Goal: Navigation & Orientation: Find specific page/section

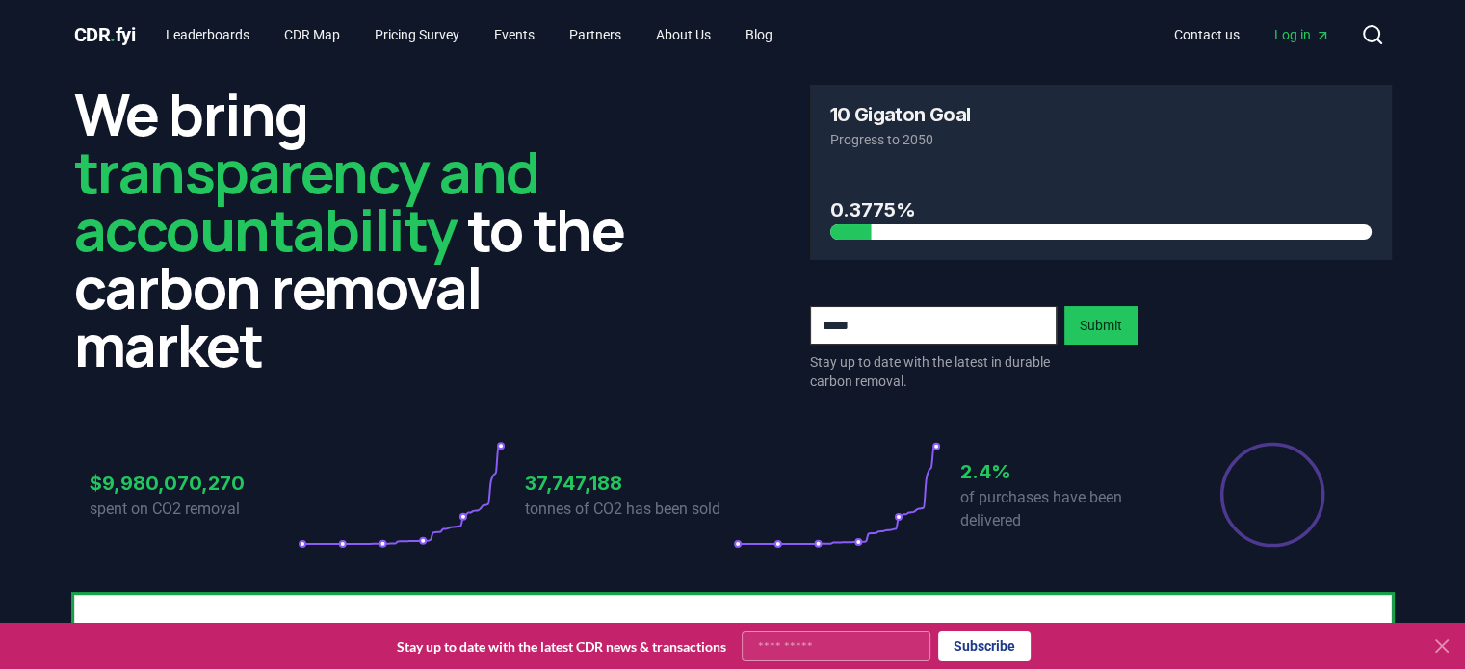
click at [1443, 649] on icon at bounding box center [1442, 646] width 12 height 12
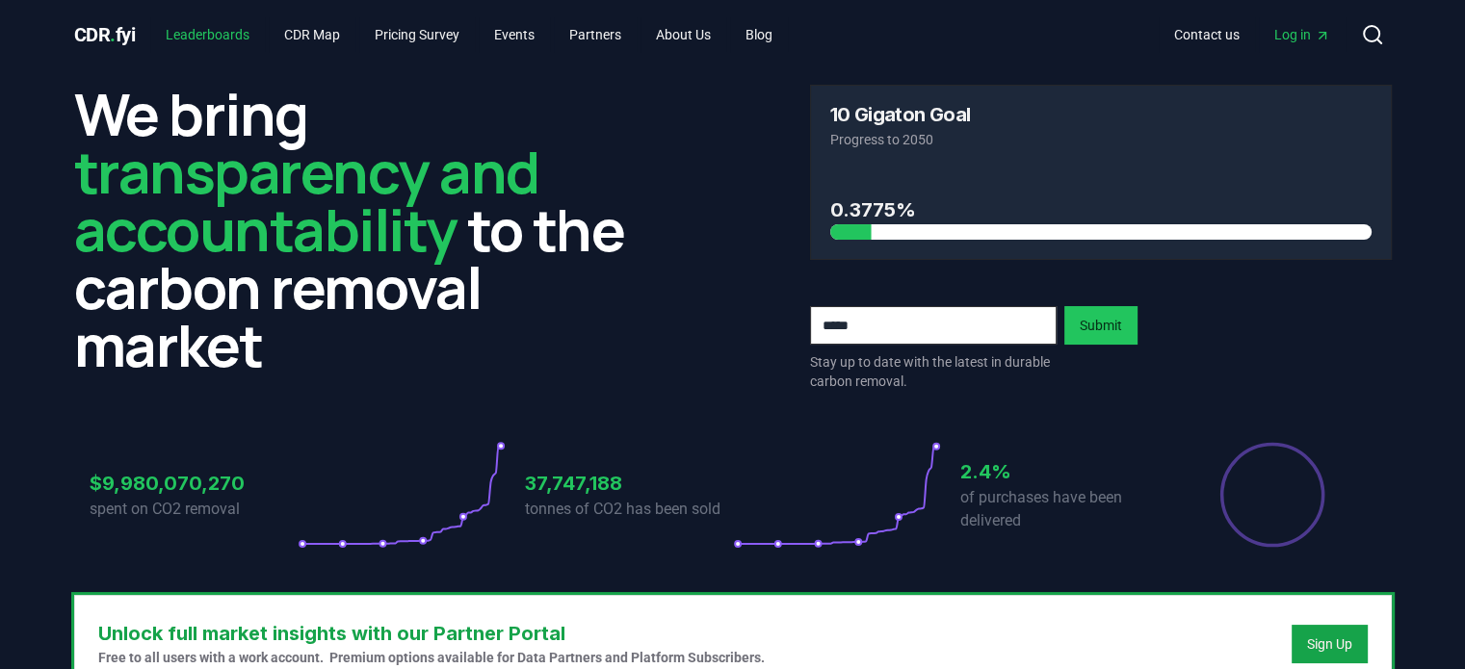
click at [227, 36] on link "Leaderboards" at bounding box center [207, 34] width 115 height 35
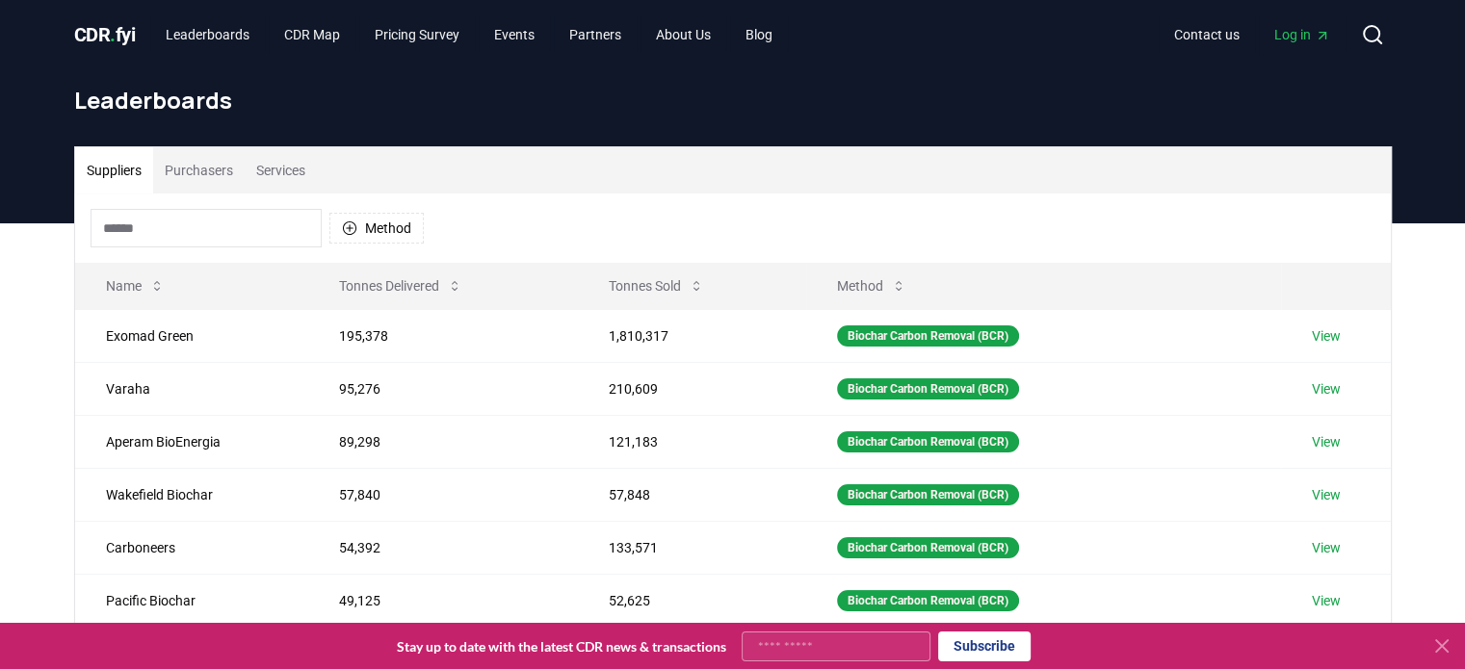
click at [1440, 643] on icon at bounding box center [1441, 646] width 23 height 23
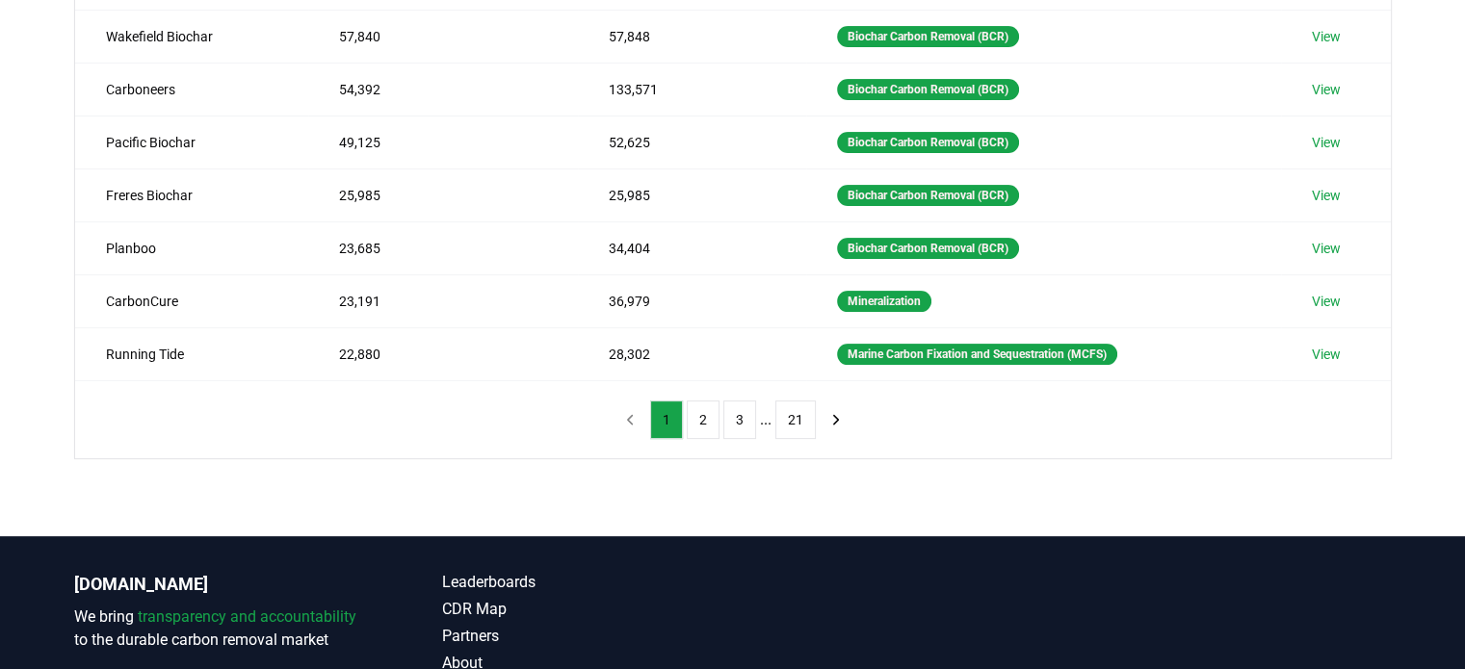
scroll to position [481, 0]
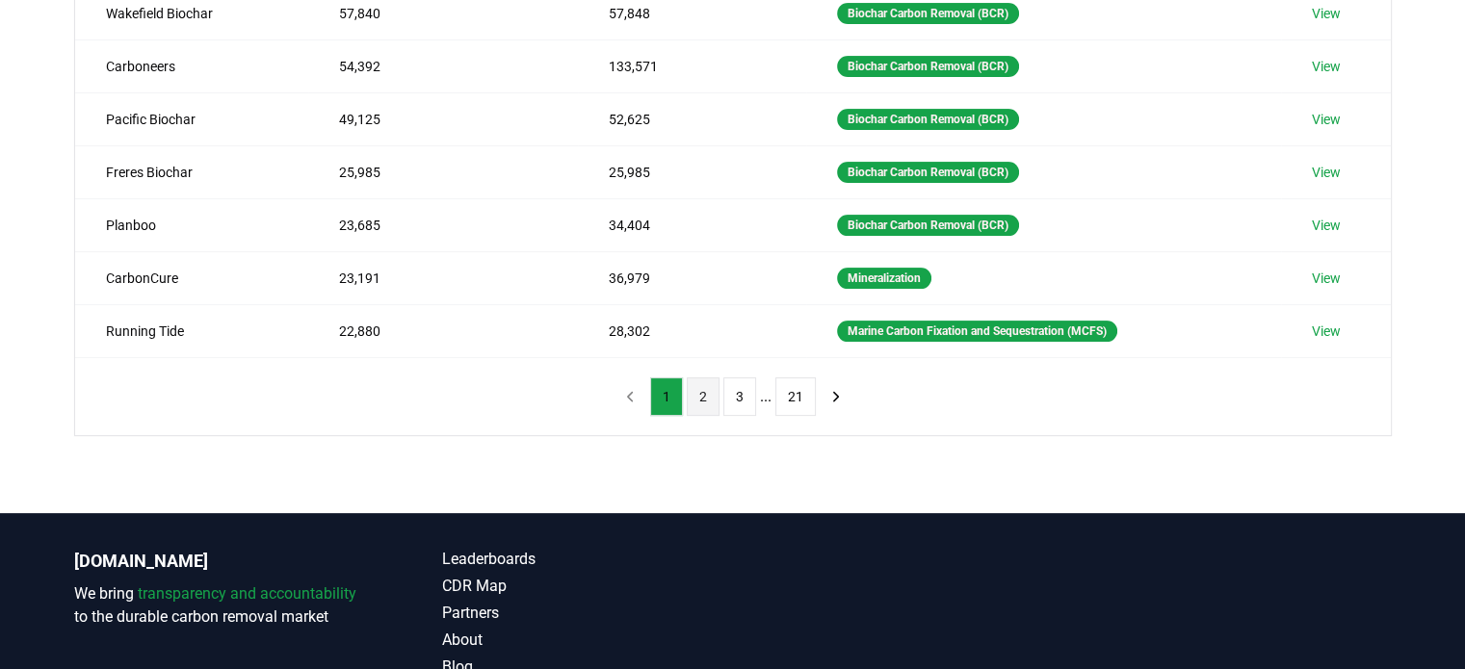
click at [704, 399] on button "2" at bounding box center [703, 396] width 33 height 39
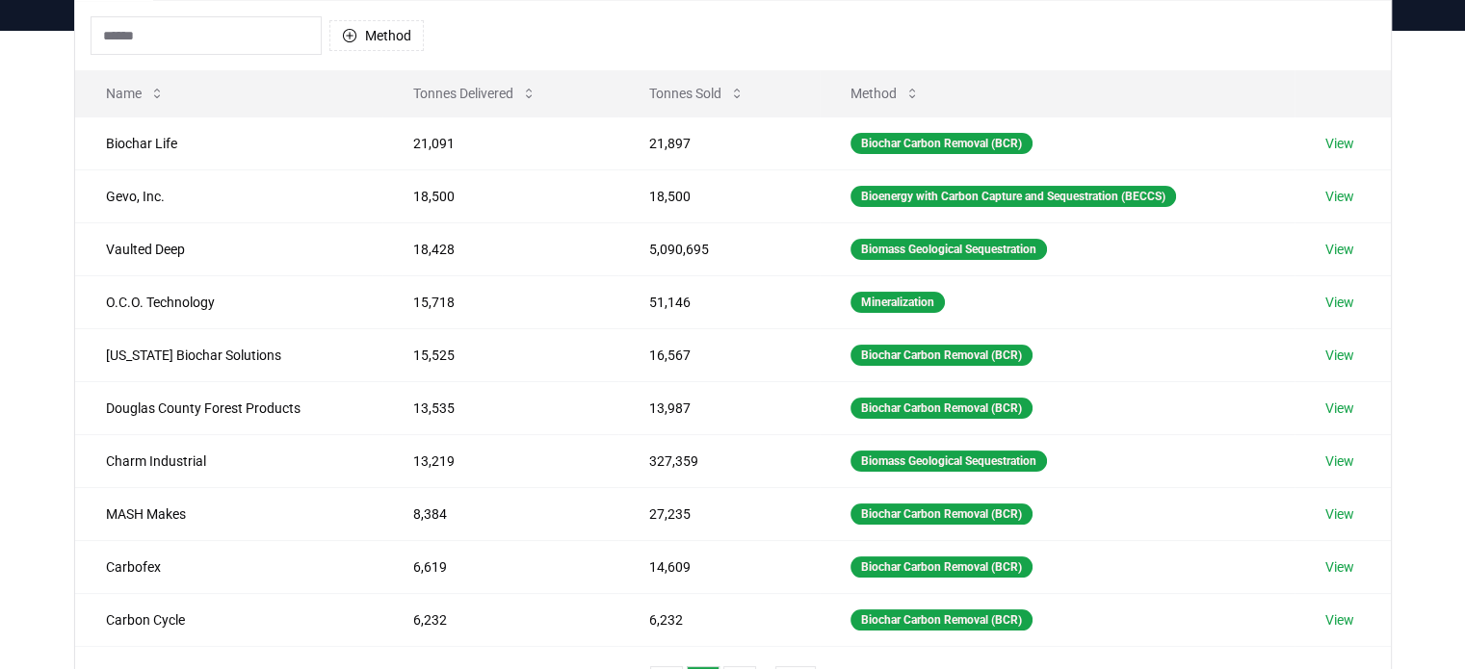
scroll to position [385, 0]
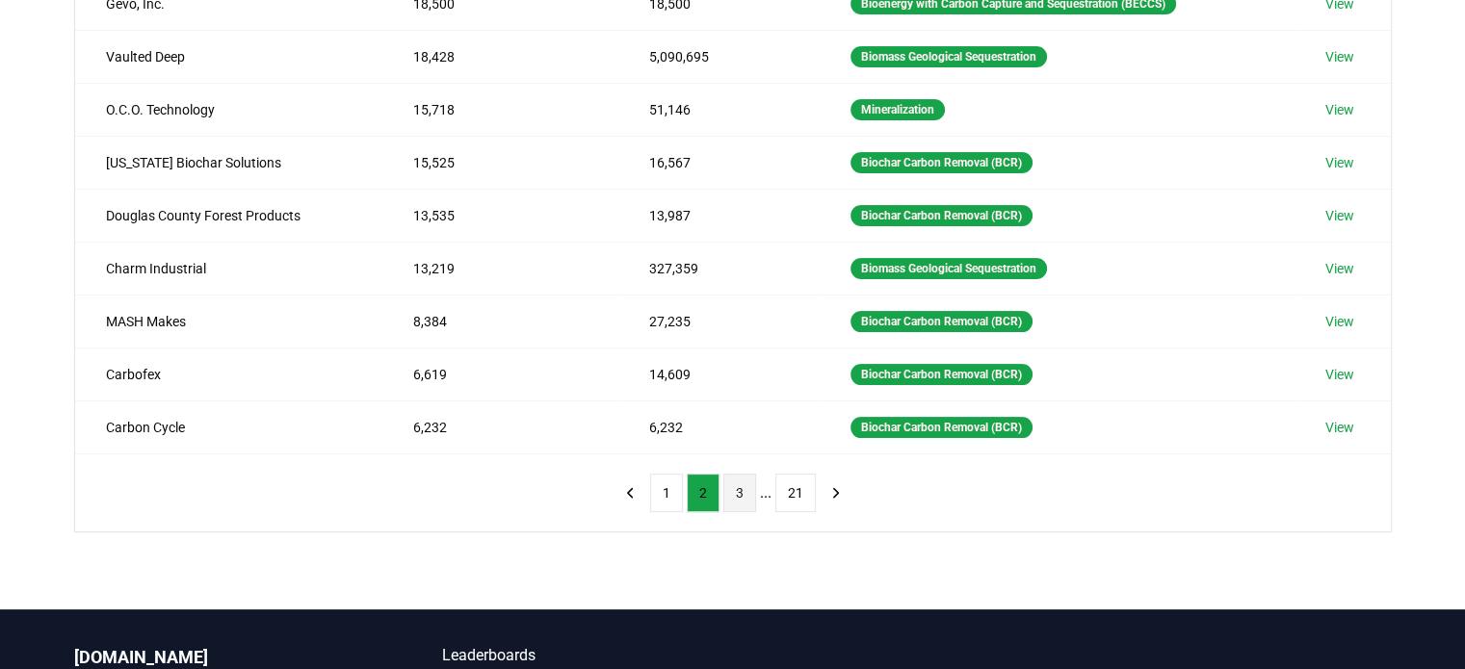
click at [739, 490] on button "3" at bounding box center [739, 493] width 33 height 39
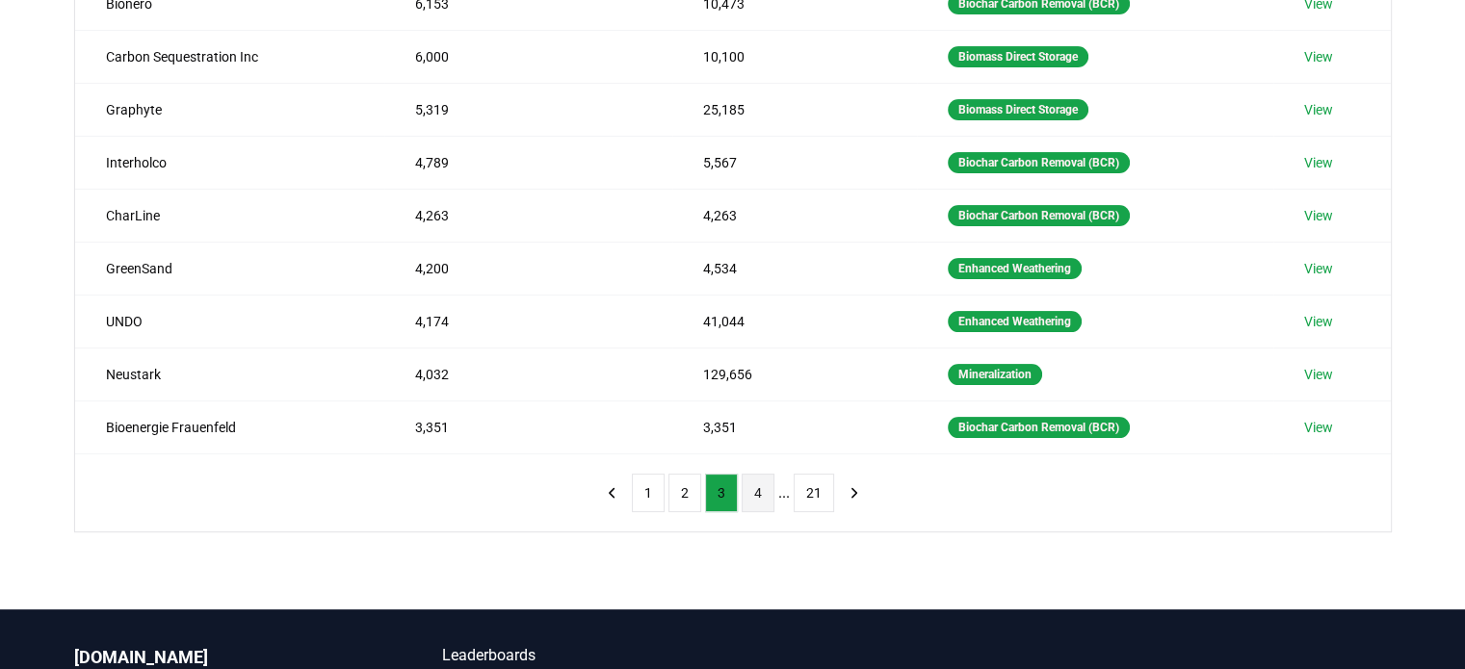
click at [750, 496] on button "4" at bounding box center [757, 493] width 33 height 39
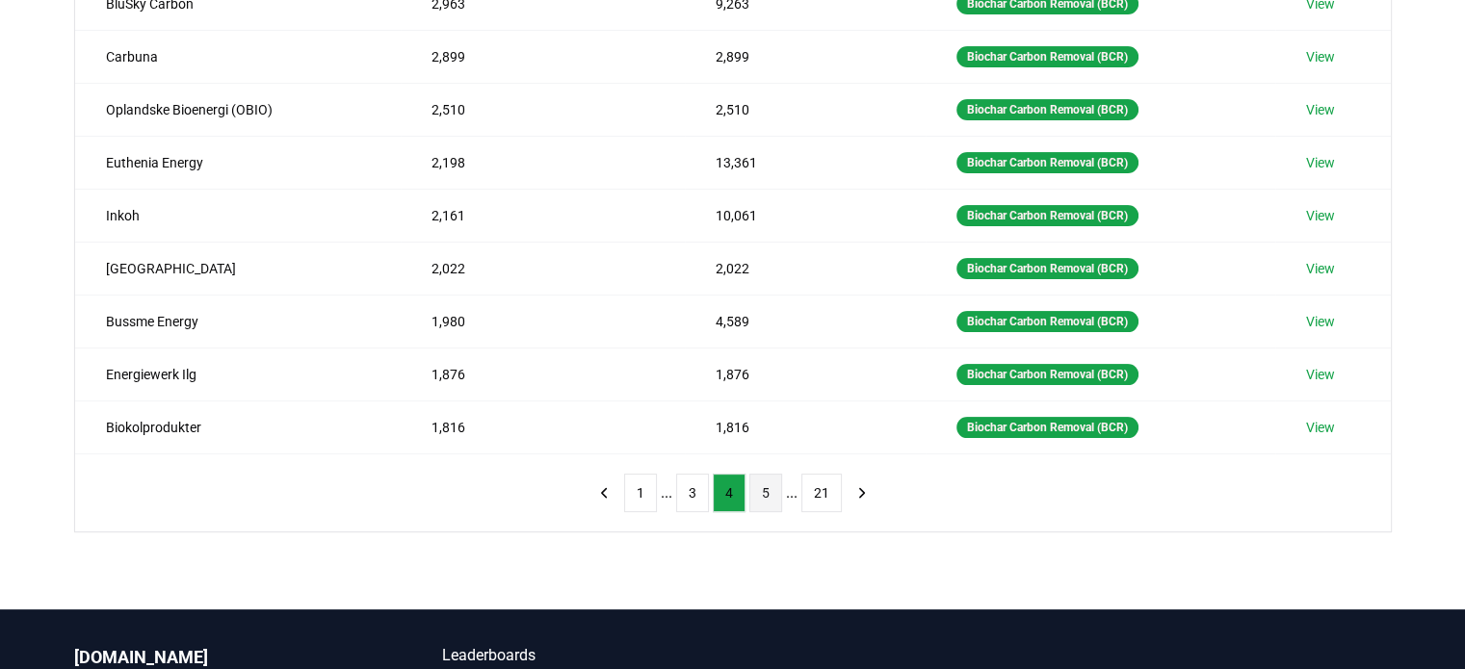
click at [774, 496] on button "5" at bounding box center [765, 493] width 33 height 39
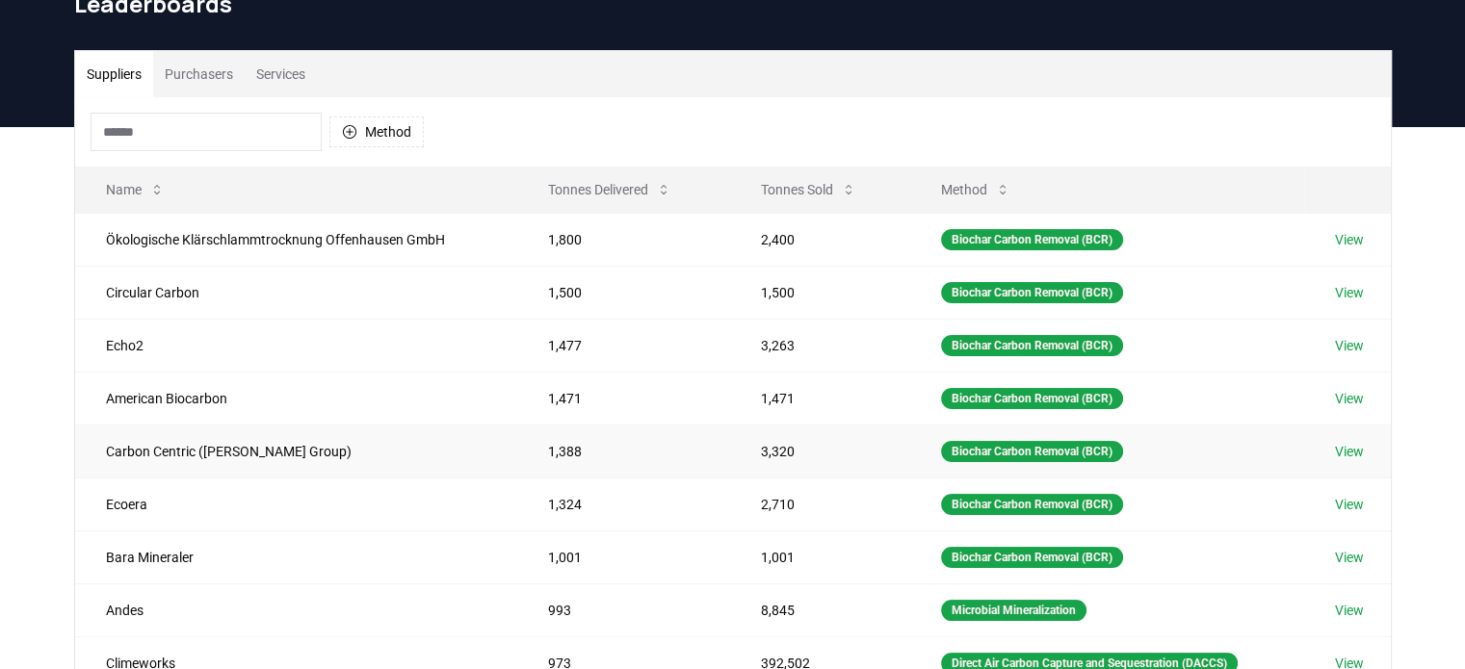
scroll to position [289, 0]
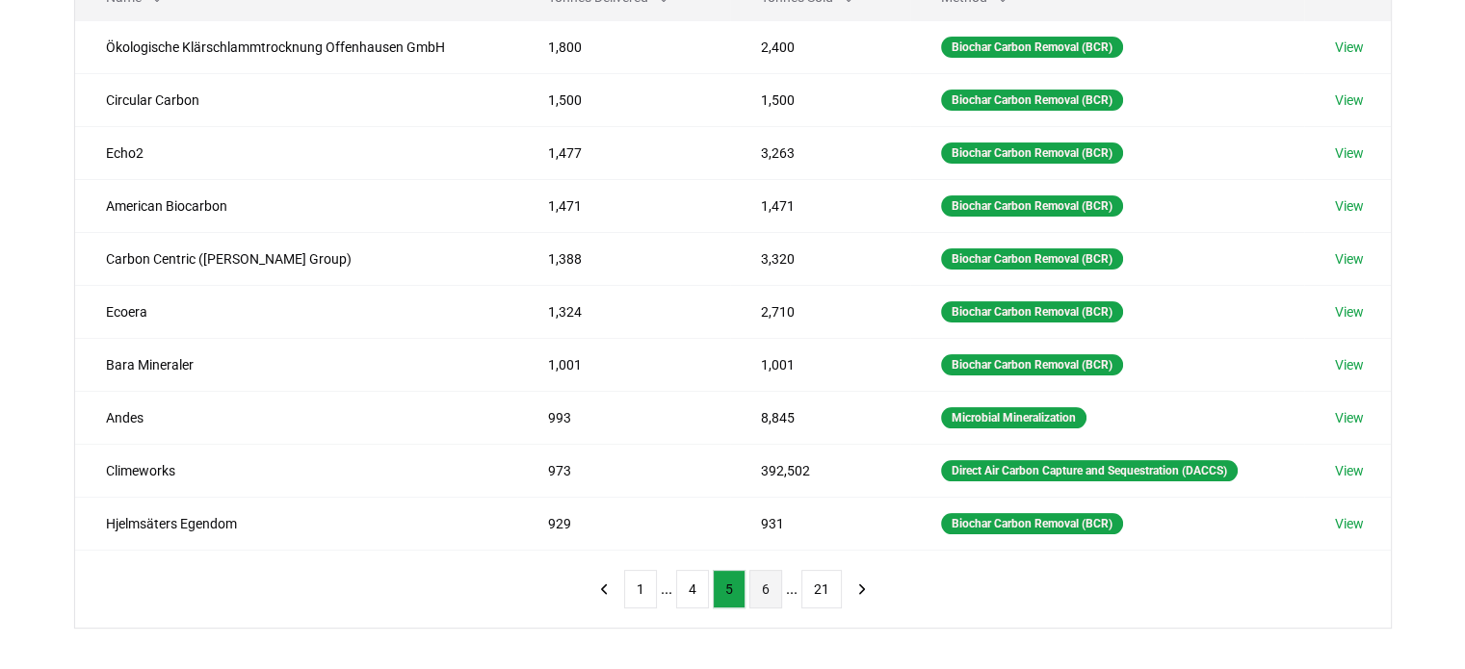
click at [758, 588] on button "6" at bounding box center [765, 589] width 33 height 39
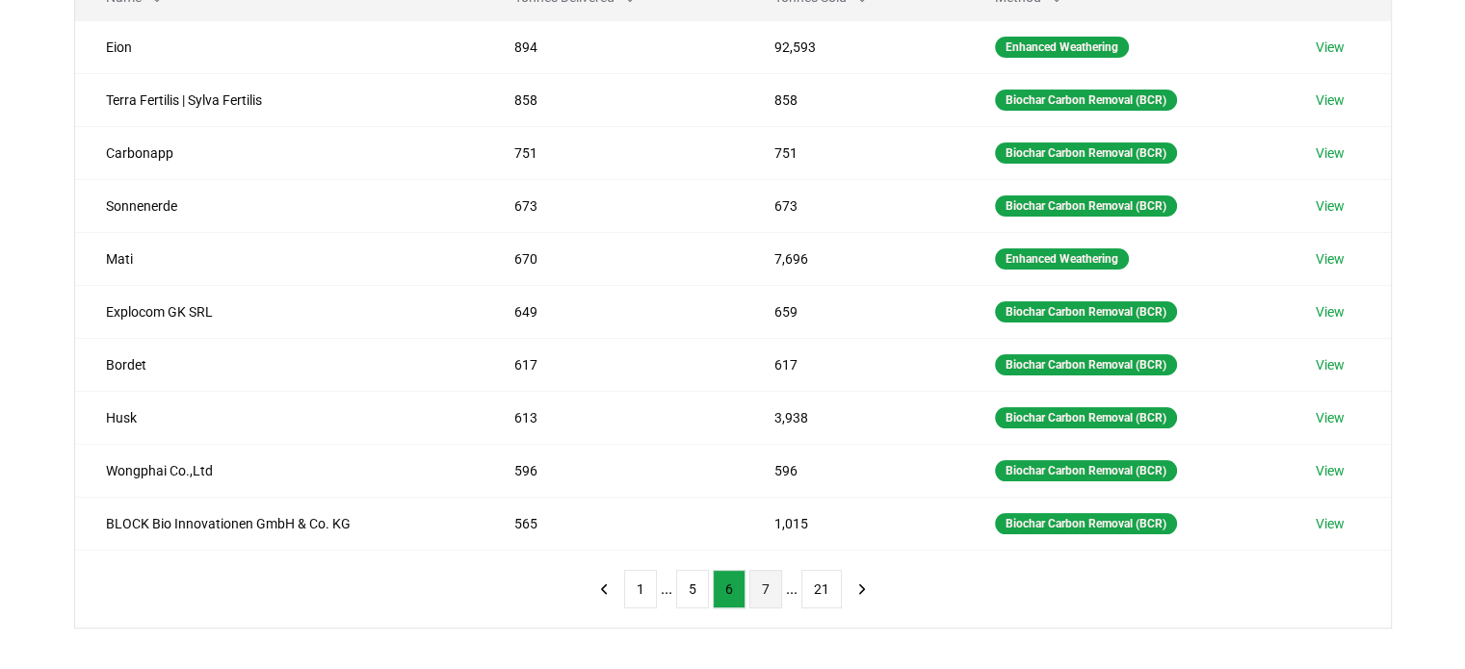
click at [759, 584] on button "7" at bounding box center [765, 589] width 33 height 39
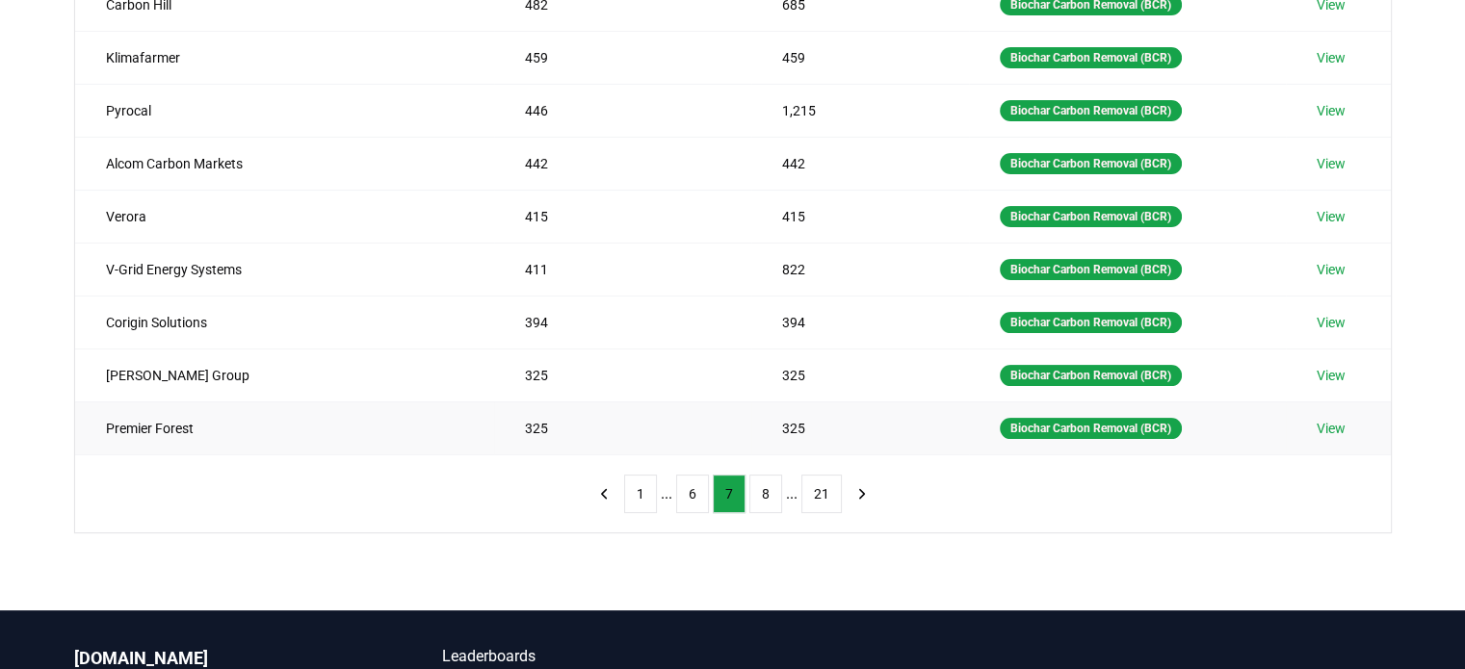
scroll to position [385, 0]
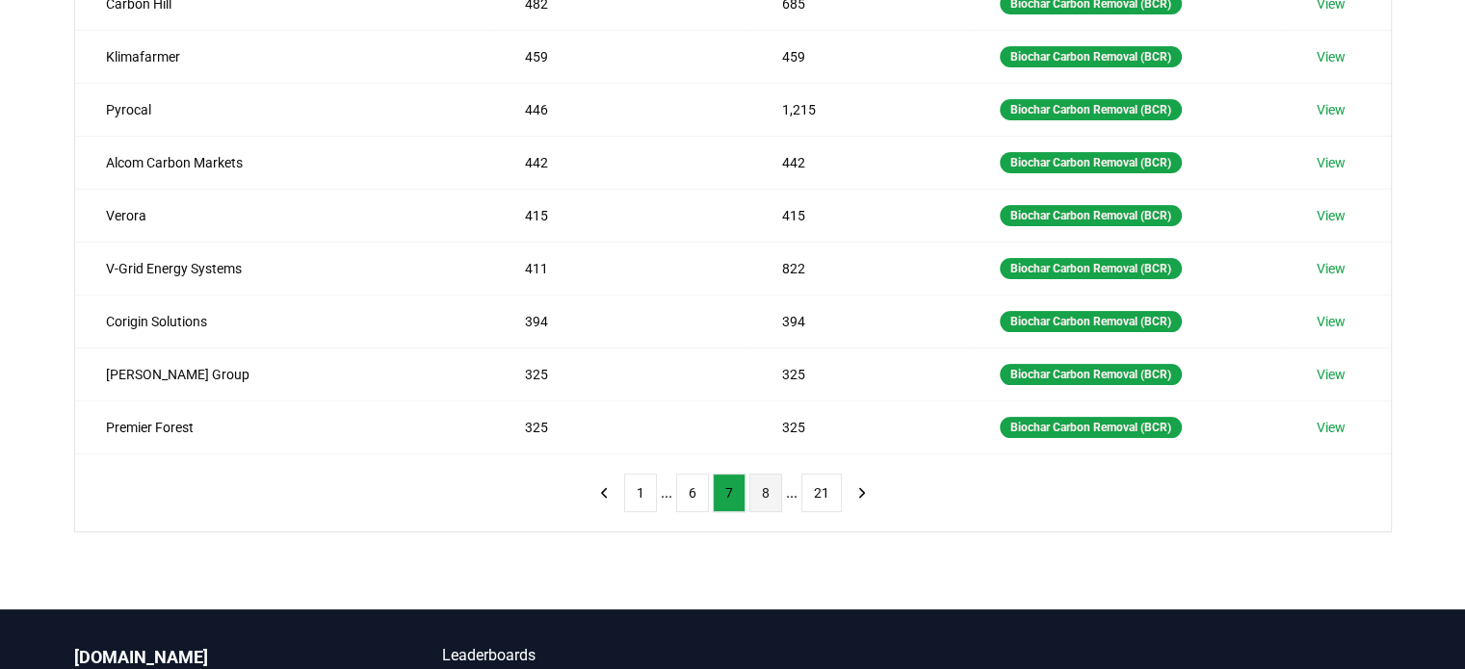
click at [769, 496] on button "8" at bounding box center [765, 493] width 33 height 39
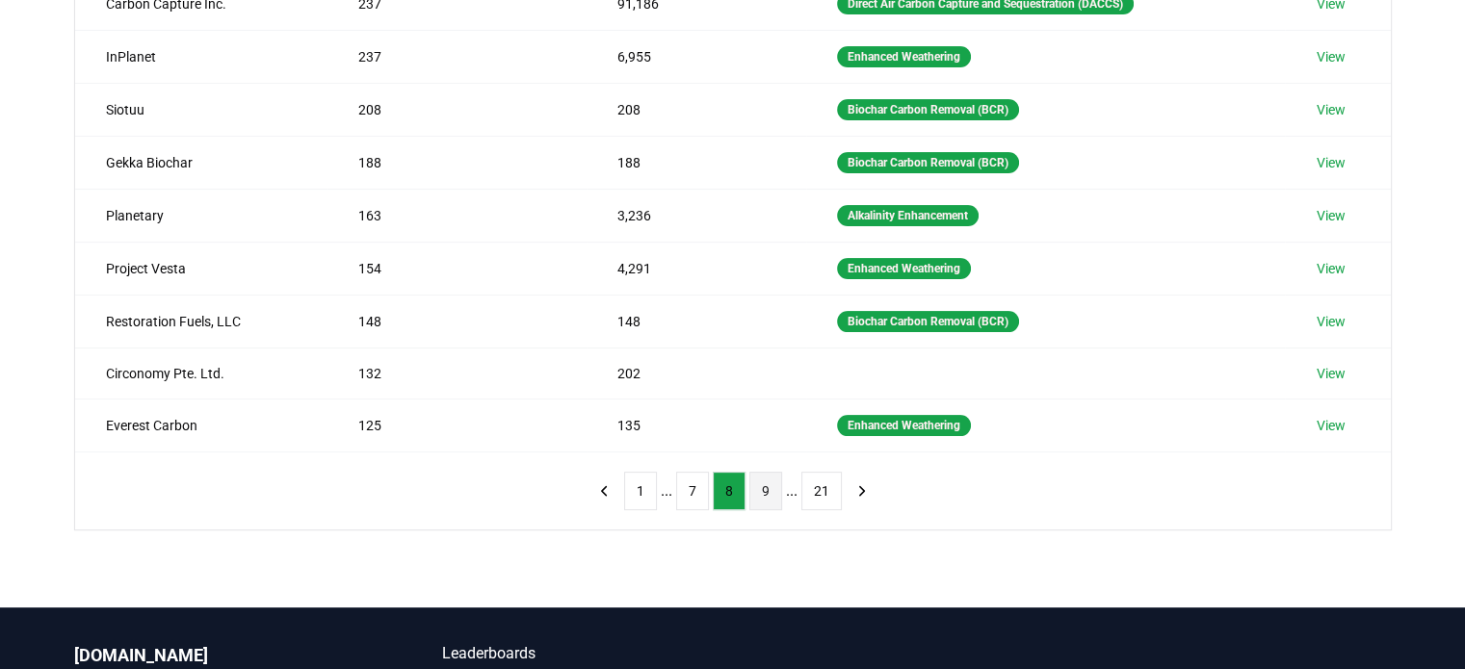
click at [756, 495] on button "9" at bounding box center [765, 491] width 33 height 39
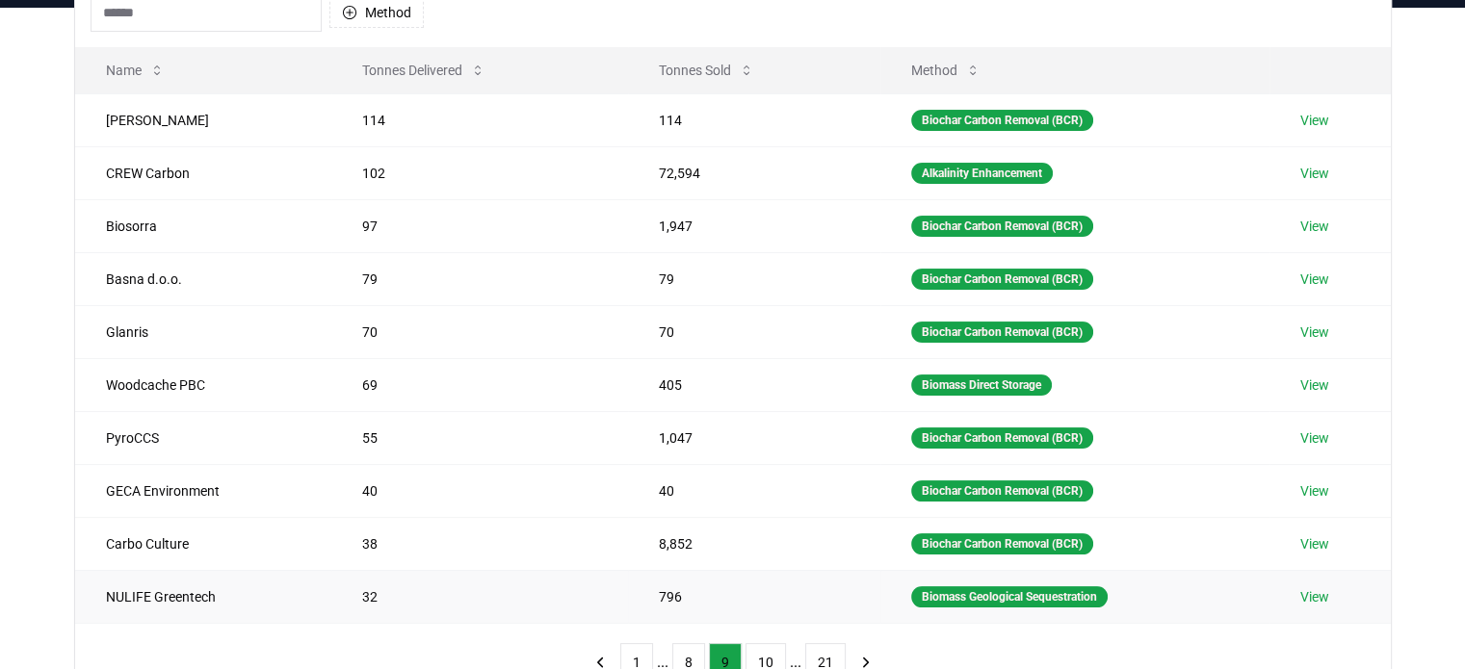
scroll to position [193, 0]
